Goal: Navigation & Orientation: Find specific page/section

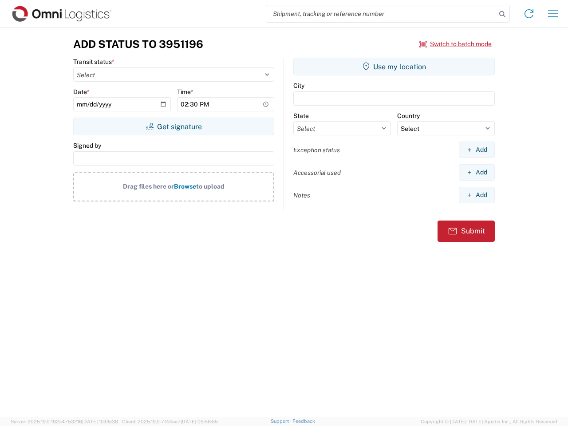
click at [381, 14] on input "search" at bounding box center [381, 13] width 230 height 17
click at [503, 14] on icon at bounding box center [502, 14] width 12 height 12
click at [529, 14] on icon at bounding box center [529, 14] width 14 height 14
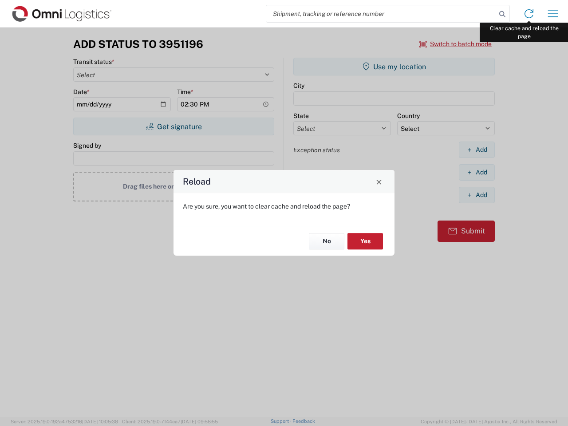
click at [553, 14] on div "Reload Are you sure, you want to clear cache and reload the page? No Yes" at bounding box center [284, 213] width 568 height 426
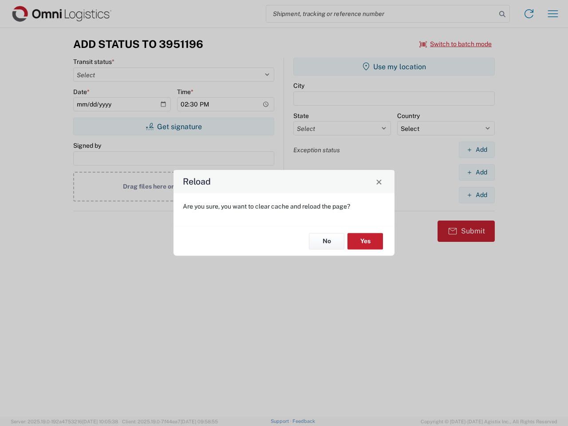
click at [456, 44] on div "Reload Are you sure, you want to clear cache and reload the page? No Yes" at bounding box center [284, 213] width 568 height 426
click at [174, 127] on div "Reload Are you sure, you want to clear cache and reload the page? No Yes" at bounding box center [284, 213] width 568 height 426
click at [394, 67] on div "Reload Are you sure, you want to clear cache and reload the page? No Yes" at bounding box center [284, 213] width 568 height 426
click at [477, 150] on div "Reload Are you sure, you want to clear cache and reload the page? No Yes" at bounding box center [284, 213] width 568 height 426
click at [477, 172] on div "Reload Are you sure, you want to clear cache and reload the page? No Yes" at bounding box center [284, 213] width 568 height 426
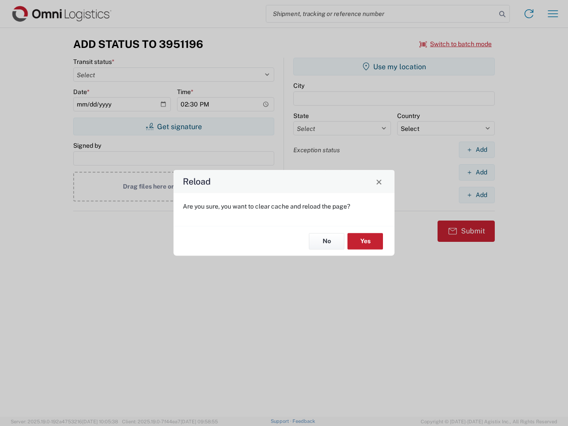
click at [477, 195] on div "Reload Are you sure, you want to clear cache and reload the page? No Yes" at bounding box center [284, 213] width 568 height 426
